Goal: Information Seeking & Learning: Learn about a topic

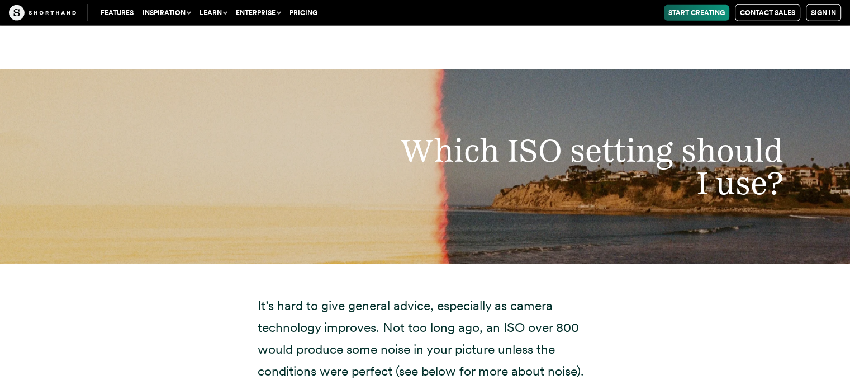
scroll to position [2852, 0]
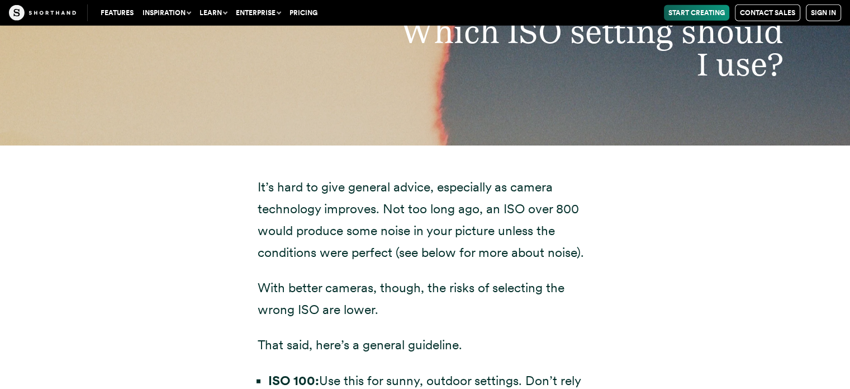
click at [388, 248] on p "It’s hard to give general advice, especially as camera technology improves. Not…" at bounding box center [425, 219] width 335 height 87
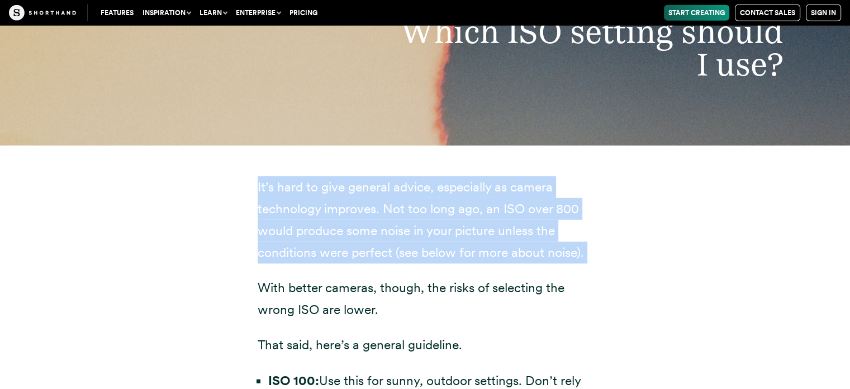
click at [388, 248] on p "It’s hard to give general advice, especially as camera technology improves. Not…" at bounding box center [425, 219] width 335 height 87
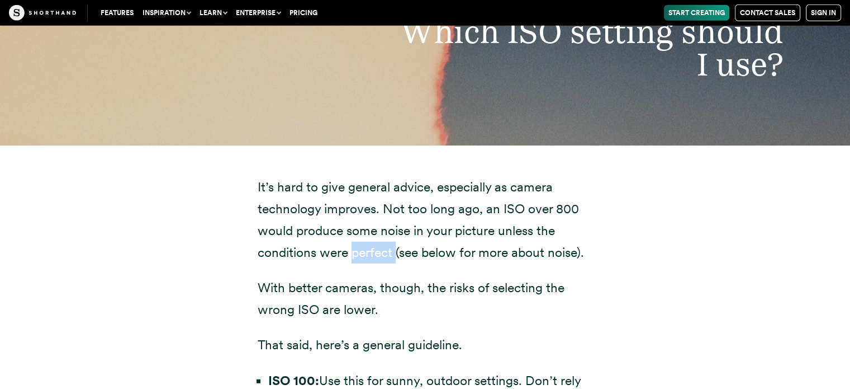
click at [388, 248] on p "It’s hard to give general advice, especially as camera technology improves. Not…" at bounding box center [425, 219] width 335 height 87
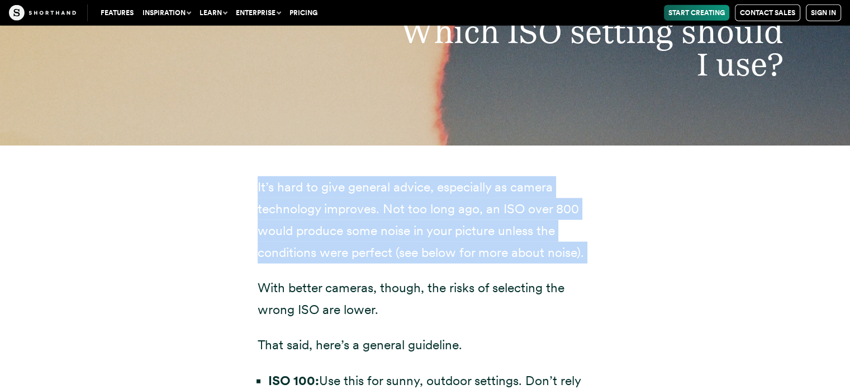
click at [388, 248] on p "It’s hard to give general advice, especially as camera technology improves. Not…" at bounding box center [425, 219] width 335 height 87
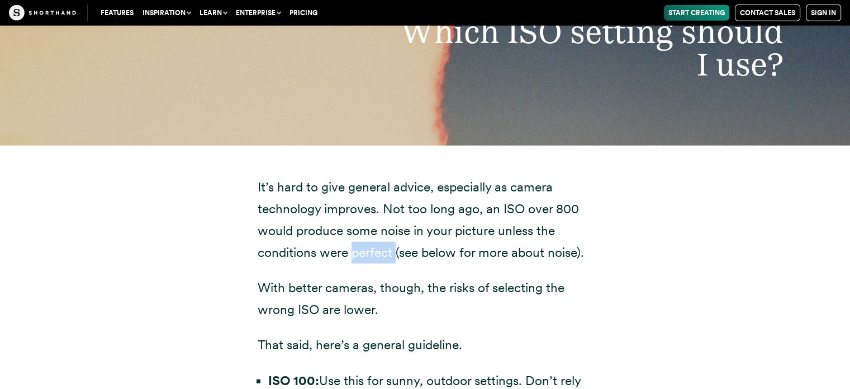
click at [388, 248] on p "It’s hard to give general advice, especially as camera technology improves. Not…" at bounding box center [425, 219] width 335 height 87
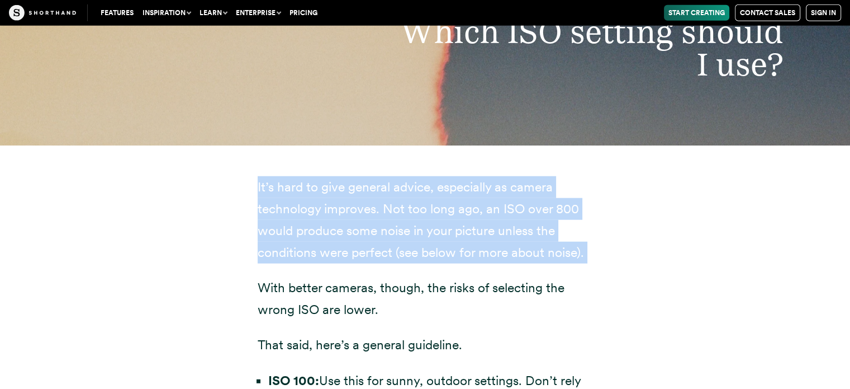
click at [388, 248] on p "It’s hard to give general advice, especially as camera technology improves. Not…" at bounding box center [425, 219] width 335 height 87
click at [387, 250] on p "It’s hard to give general advice, especially as camera technology improves. Not…" at bounding box center [425, 219] width 335 height 87
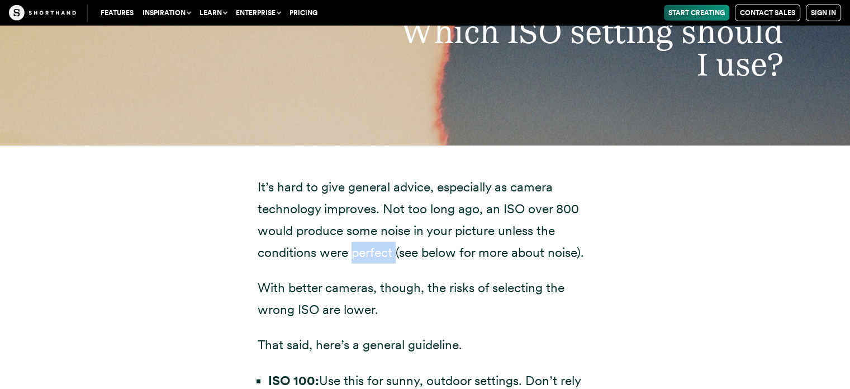
click at [387, 250] on p "It’s hard to give general advice, especially as camera technology improves. Not…" at bounding box center [425, 219] width 335 height 87
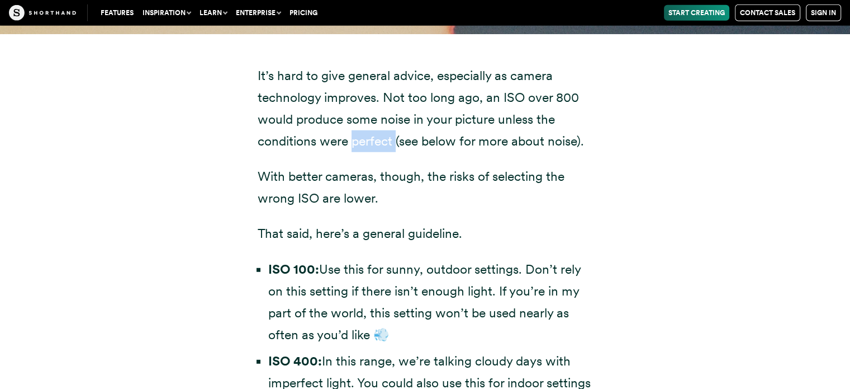
scroll to position [2963, 0]
click at [380, 265] on li "ISO 100: Use this for sunny, outdoor settings. Don’t rely on this setting if th…" at bounding box center [430, 301] width 325 height 87
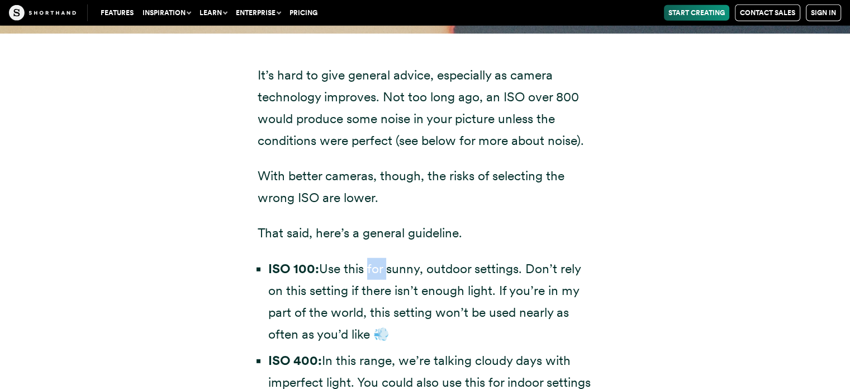
click at [380, 265] on li "ISO 100: Use this for sunny, outdoor settings. Don’t rely on this setting if th…" at bounding box center [430, 301] width 325 height 87
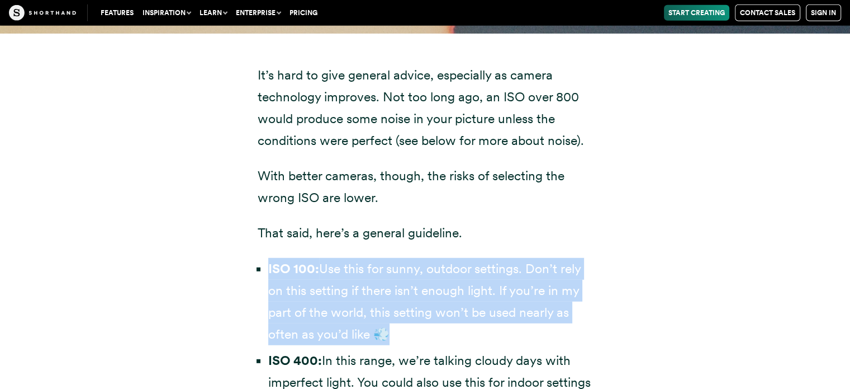
click at [380, 265] on li "ISO 100: Use this for sunny, outdoor settings. Don’t rely on this setting if th…" at bounding box center [430, 301] width 325 height 87
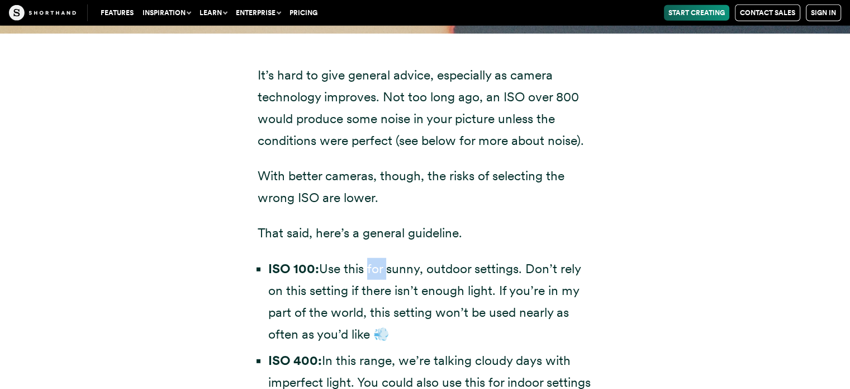
click at [380, 265] on li "ISO 100: Use this for sunny, outdoor settings. Don’t rely on this setting if th…" at bounding box center [430, 301] width 325 height 87
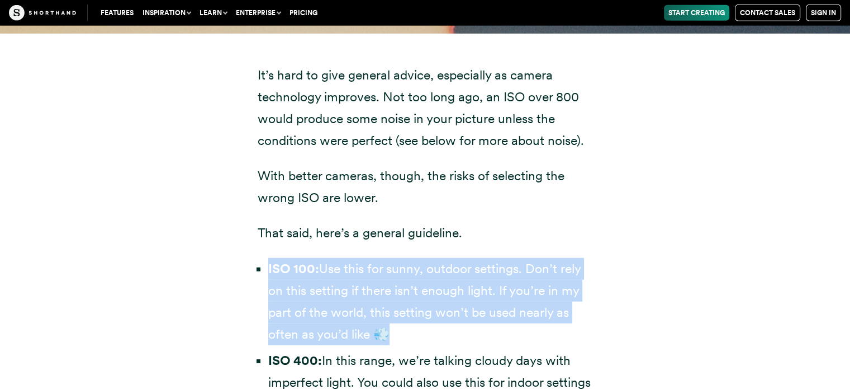
click at [380, 265] on li "ISO 100: Use this for sunny, outdoor settings. Don’t rely on this setting if th…" at bounding box center [430, 301] width 325 height 87
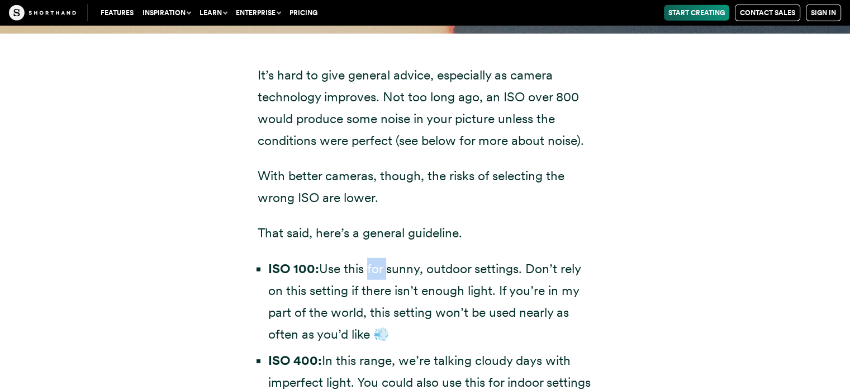
click at [380, 265] on li "ISO 100: Use this for sunny, outdoor settings. Don’t rely on this setting if th…" at bounding box center [430, 301] width 325 height 87
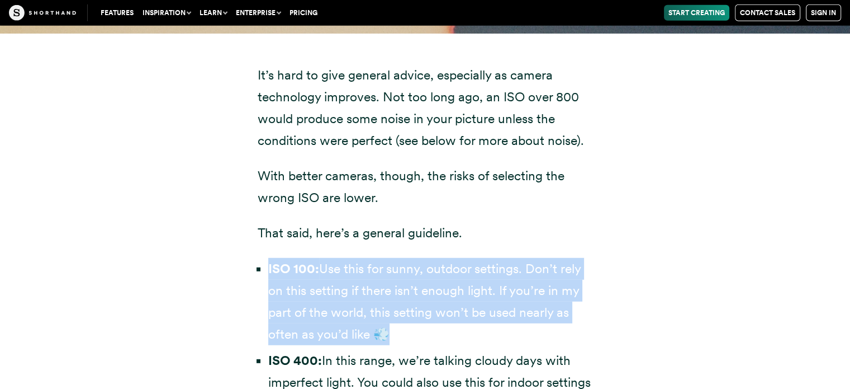
click at [380, 265] on li "ISO 100: Use this for sunny, outdoor settings. Don’t rely on this setting if th…" at bounding box center [430, 301] width 325 height 87
